Goal: Find specific page/section: Find specific page/section

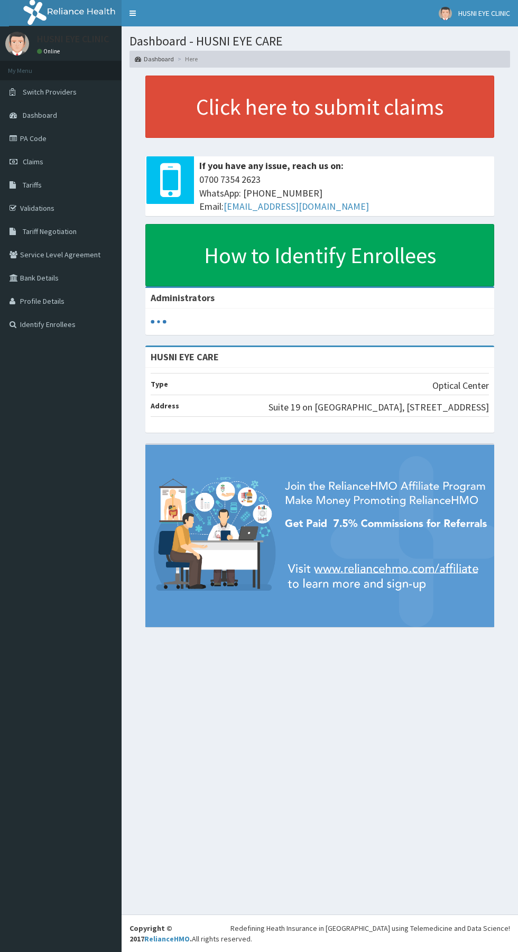
click at [32, 185] on span "Tariffs" at bounding box center [32, 185] width 19 height 10
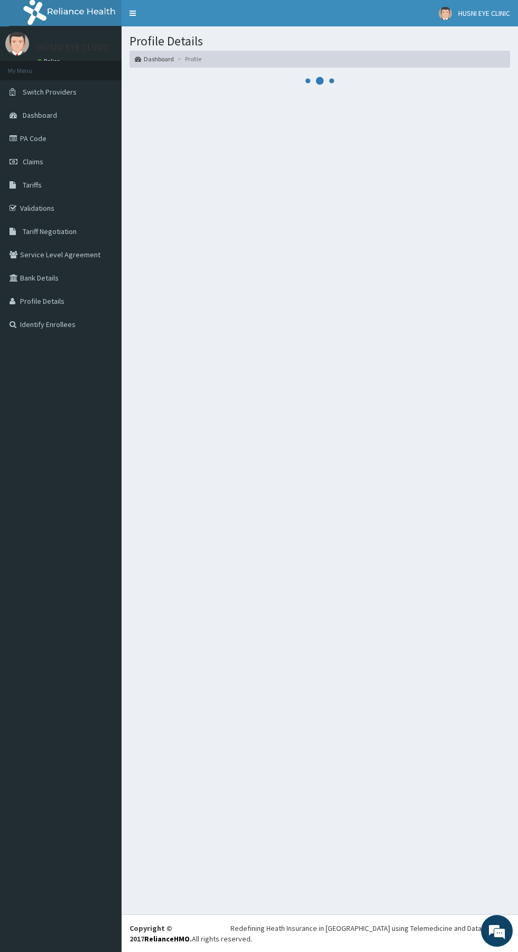
click at [56, 325] on link "Identify Enrollees" at bounding box center [60, 324] width 121 height 23
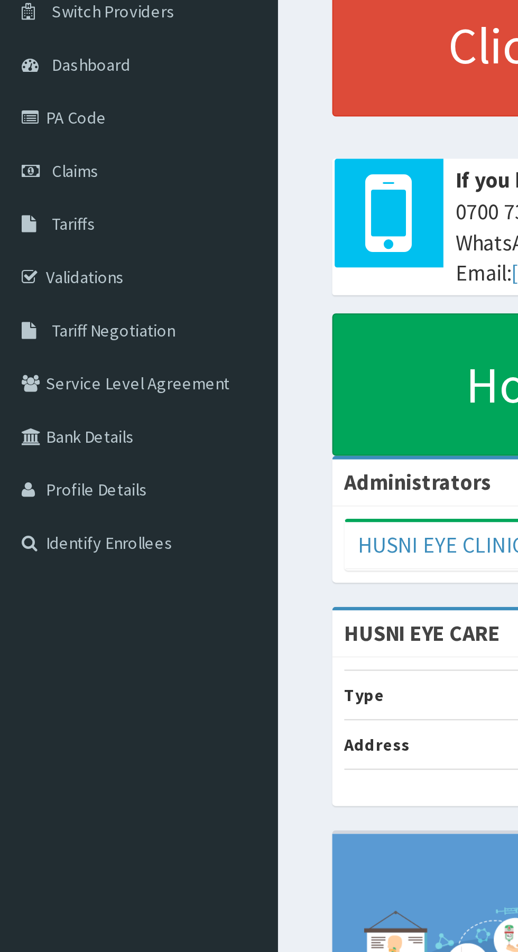
click at [55, 208] on link "Validations" at bounding box center [60, 207] width 121 height 23
